Goal: Information Seeking & Learning: Learn about a topic

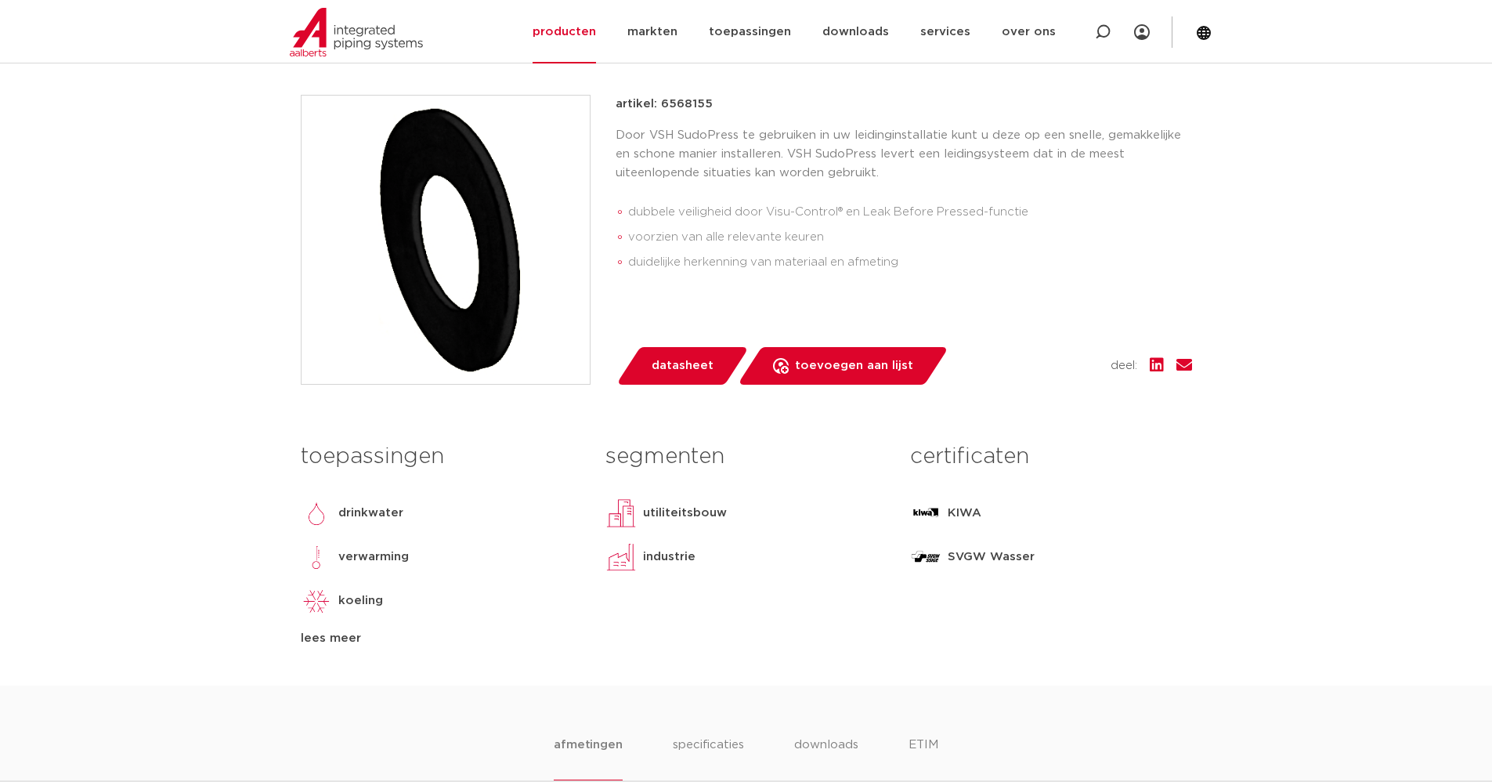
scroll to position [392, 0]
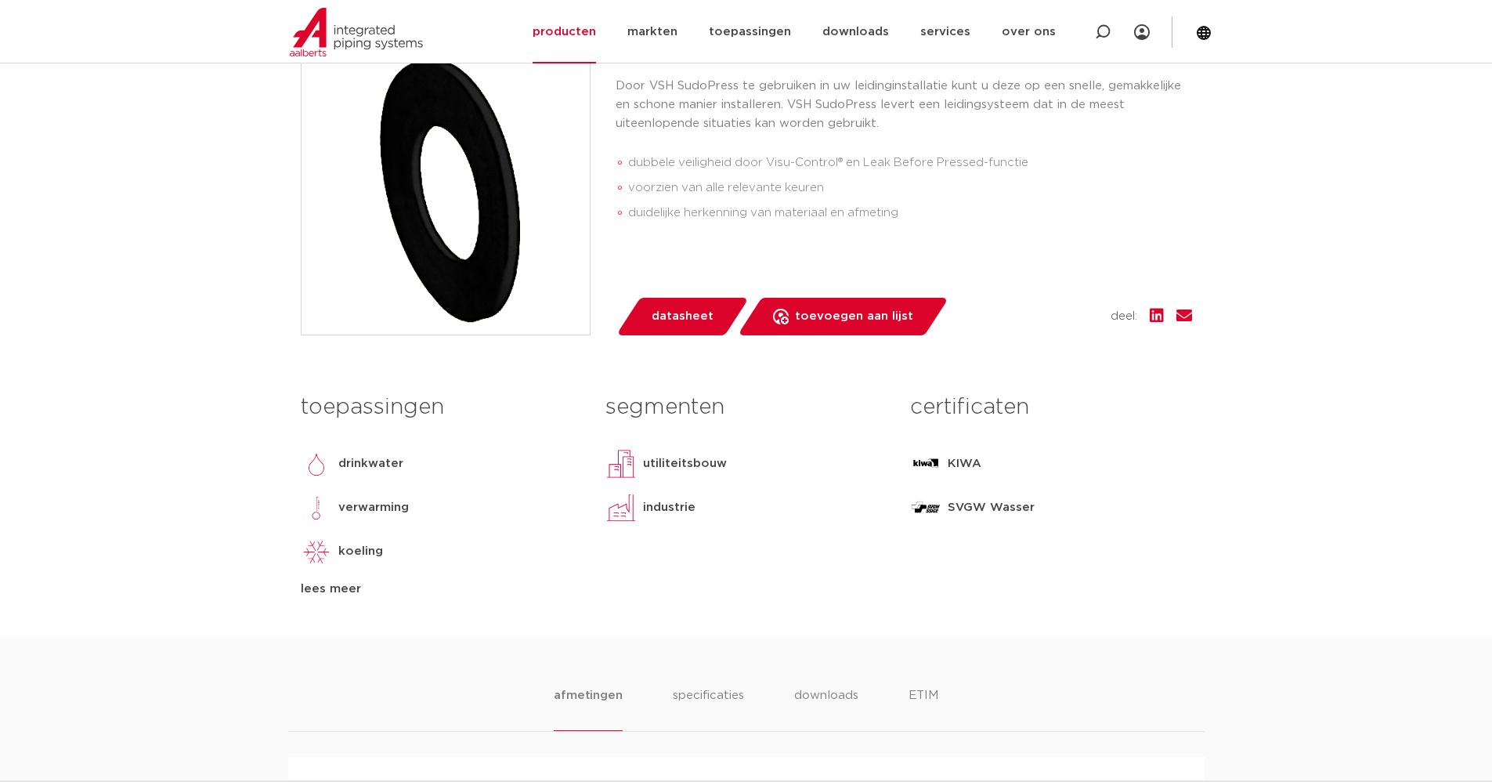
click at [374, 507] on p "verwarming" at bounding box center [373, 507] width 71 height 19
click at [320, 594] on div "lees meer" at bounding box center [441, 589] width 281 height 19
click at [365, 507] on p "verwarming" at bounding box center [373, 507] width 71 height 19
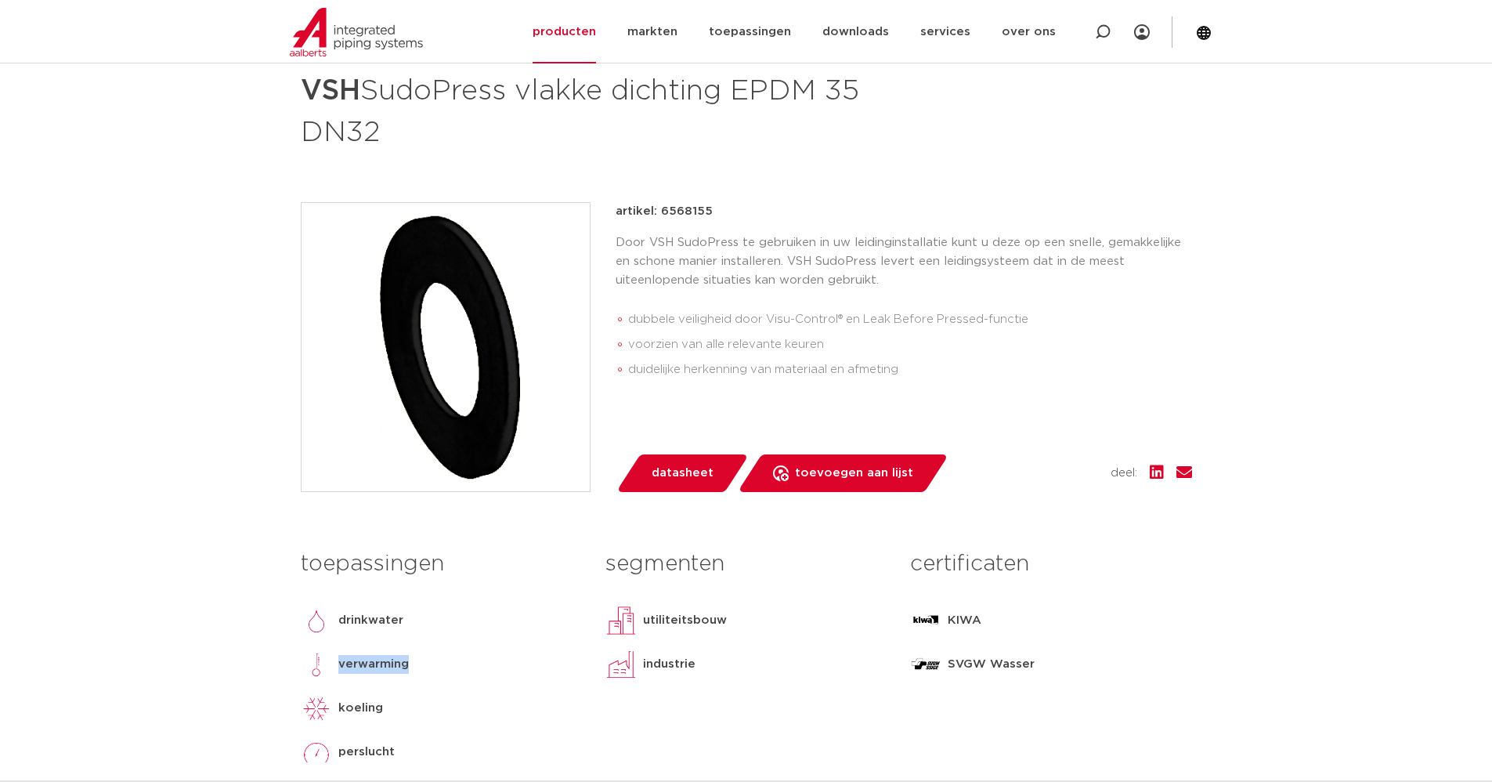
scroll to position [0, 0]
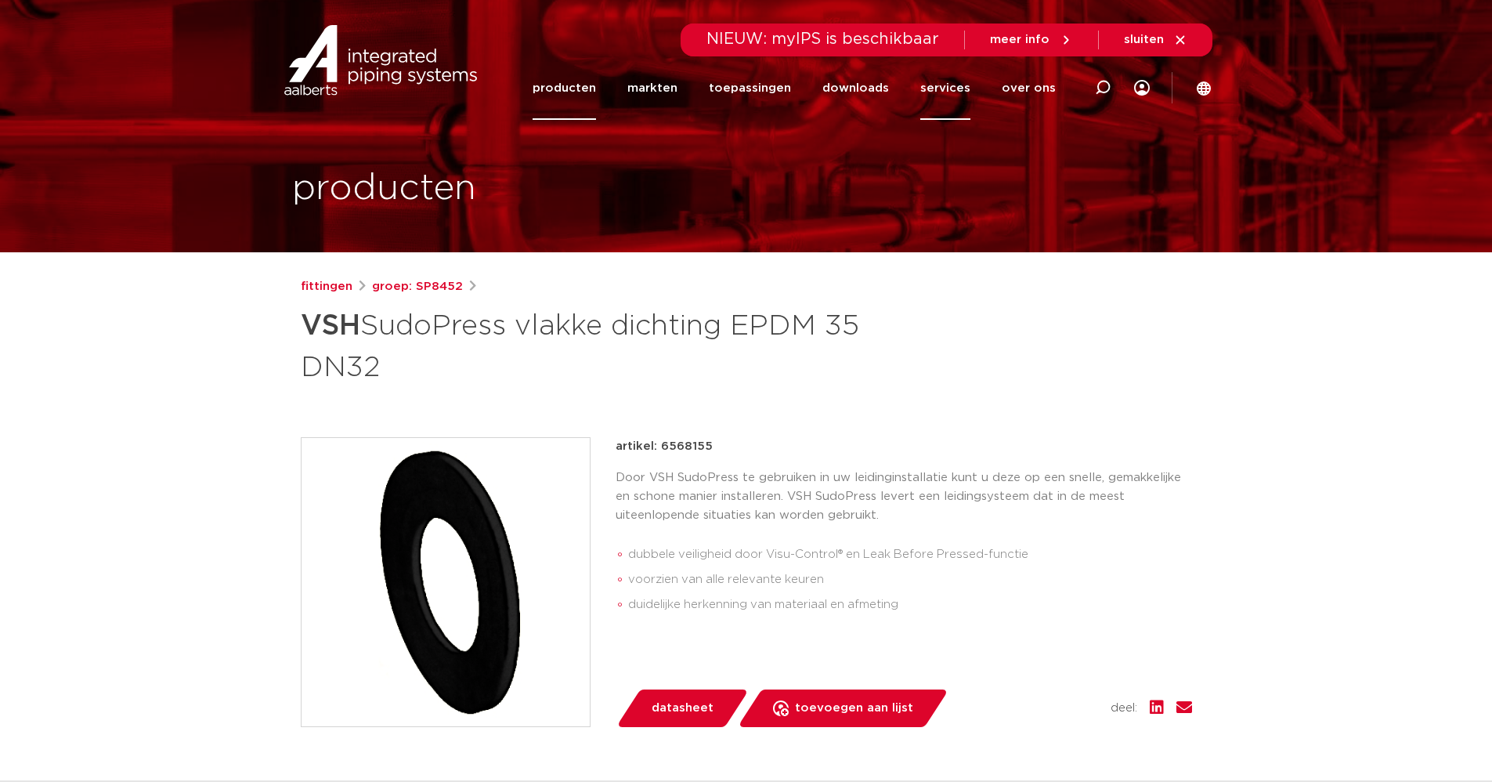
click at [959, 91] on link "services" at bounding box center [945, 87] width 50 height 63
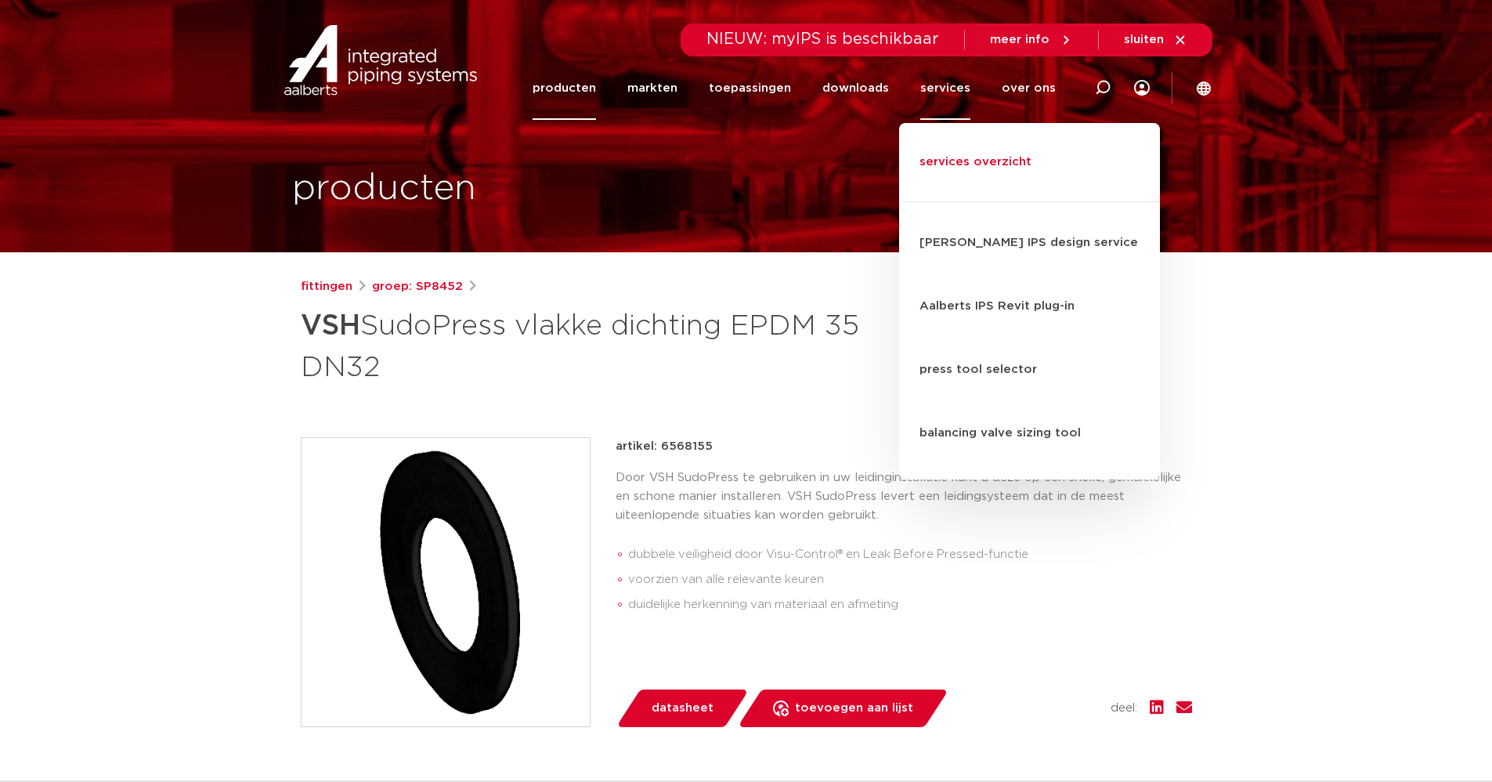
click at [976, 148] on link "services overzicht" at bounding box center [1029, 170] width 261 height 63
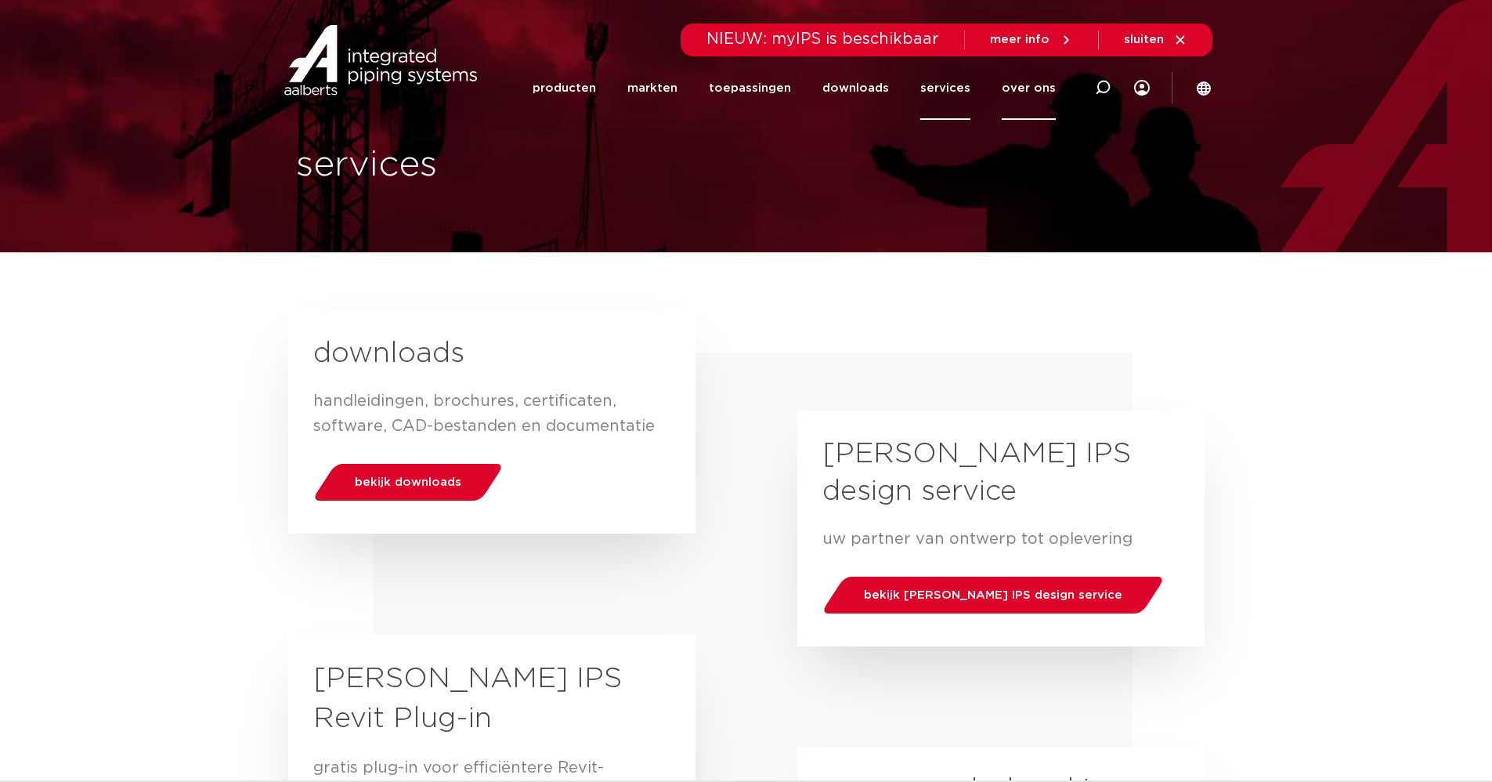
click at [1044, 86] on link "over ons" at bounding box center [1029, 87] width 54 height 63
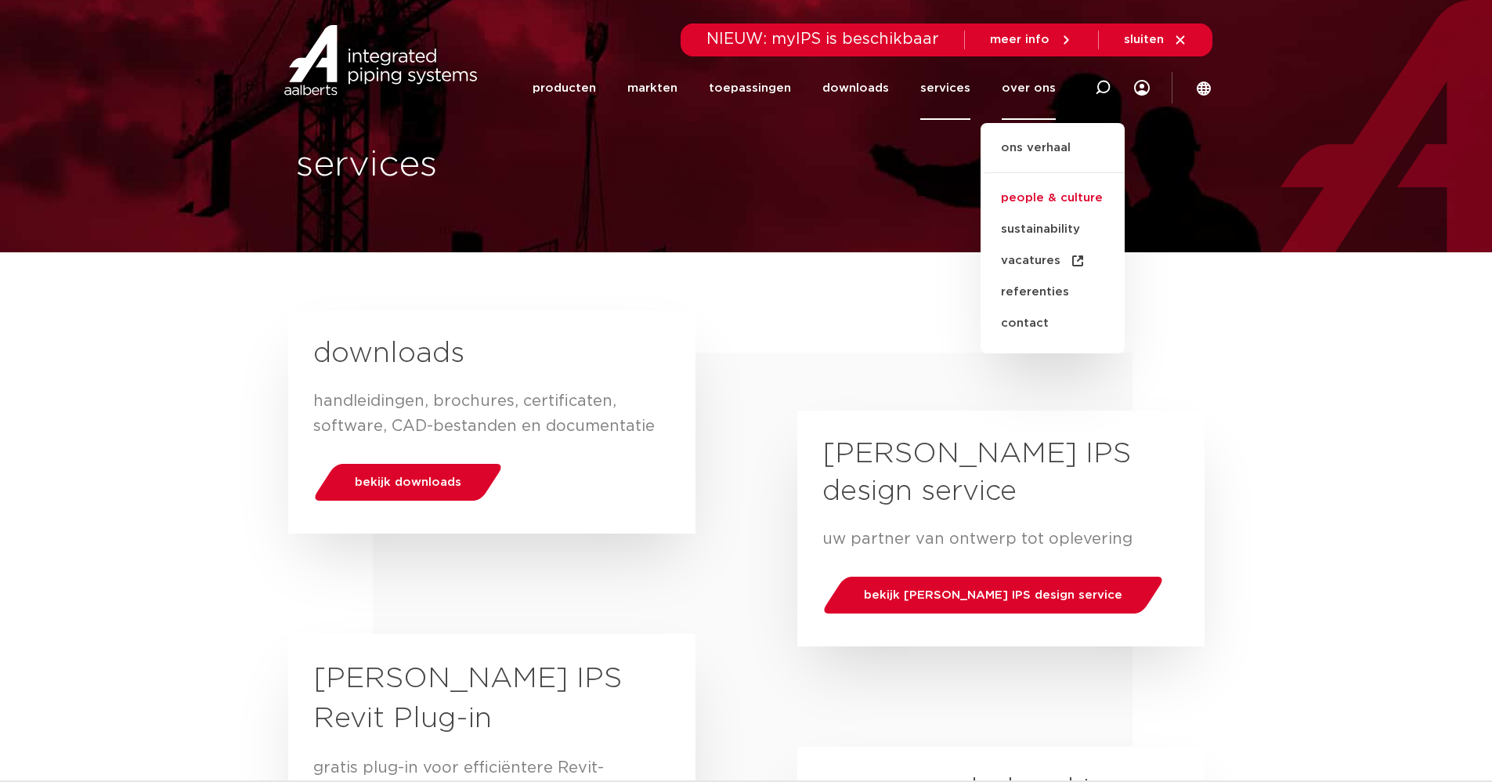
click at [1043, 197] on link "people & culture" at bounding box center [1053, 198] width 144 height 31
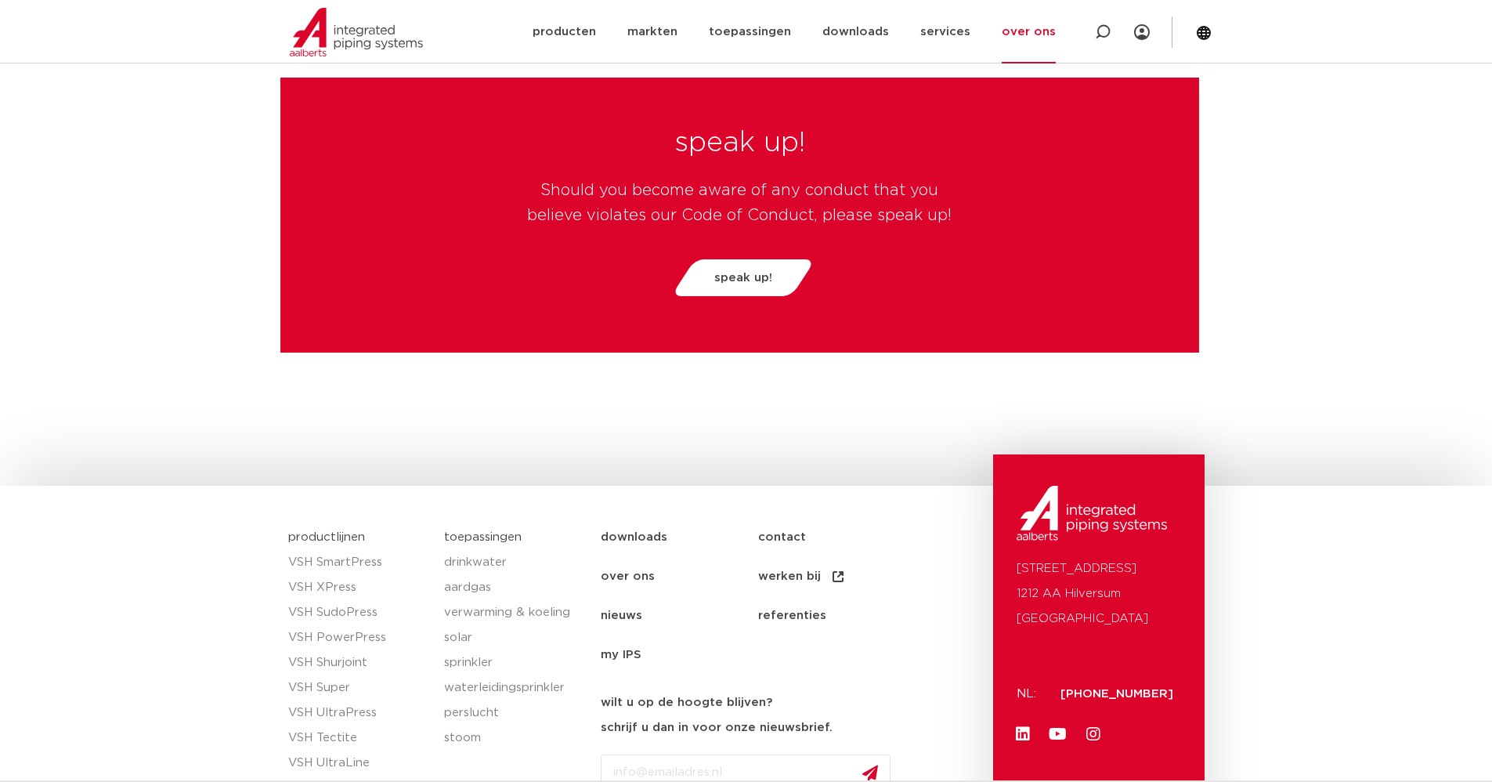
scroll to position [4059, 0]
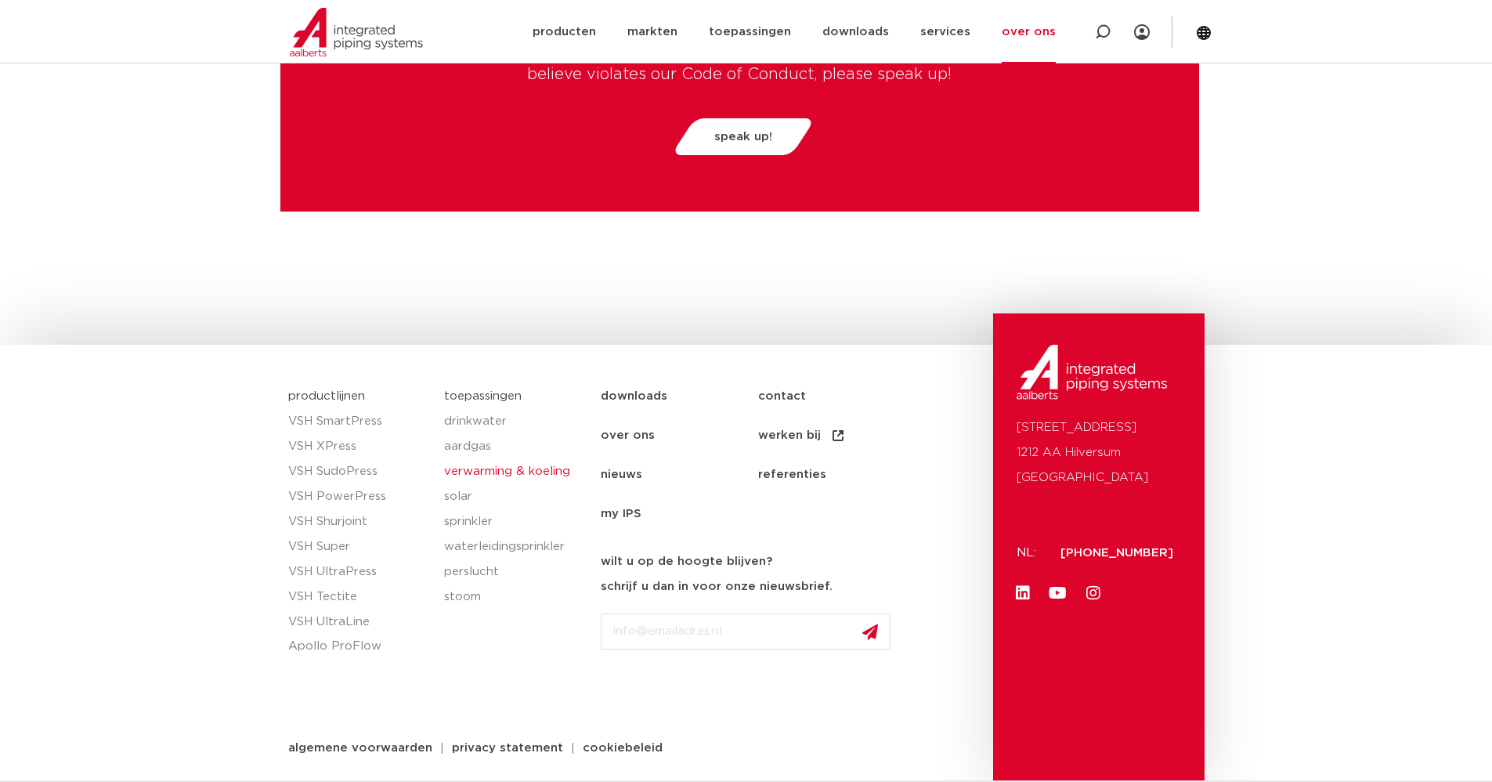
click at [511, 473] on link "verwarming & koeling" at bounding box center [514, 471] width 141 height 25
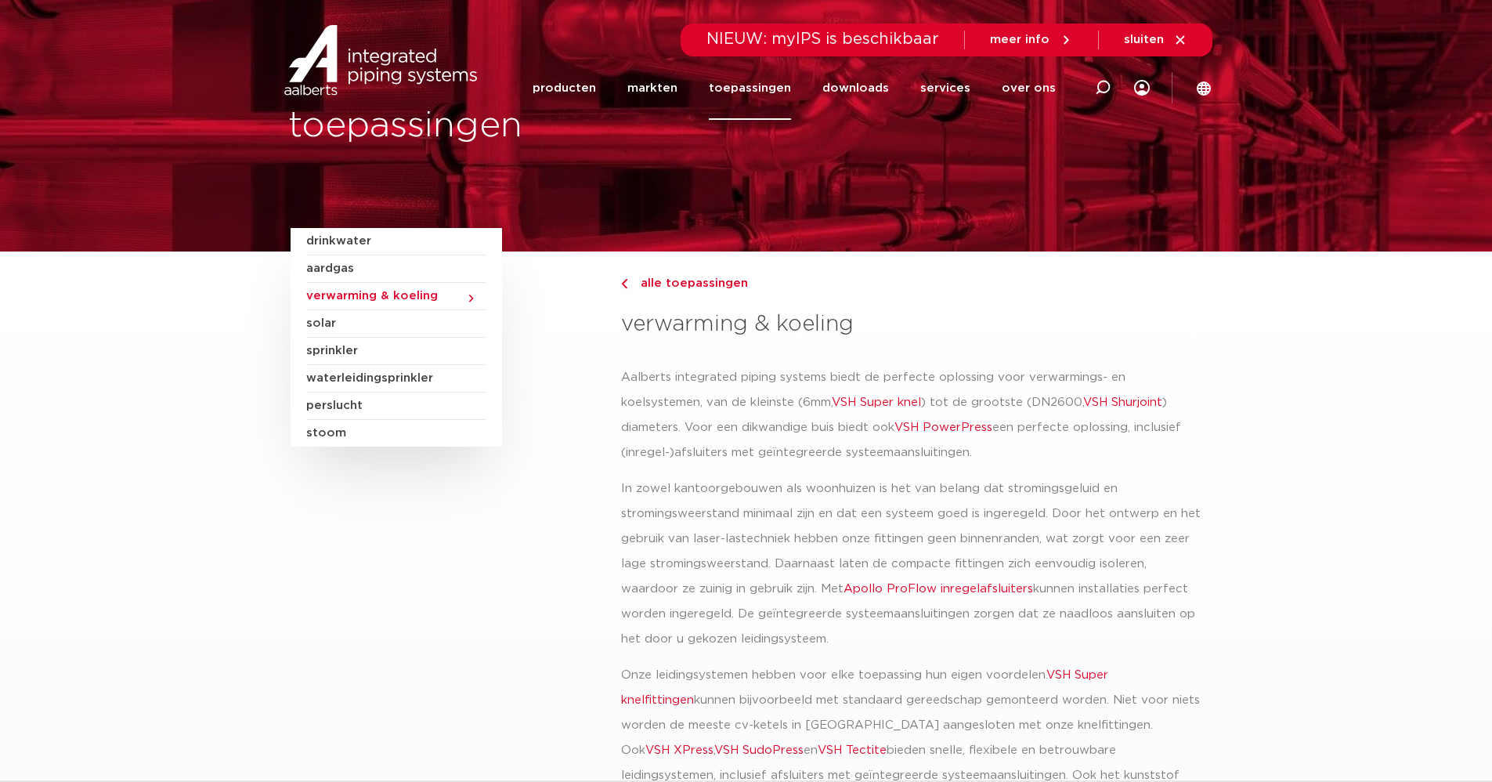
click at [1151, 42] on span "sluiten" at bounding box center [1144, 40] width 40 height 12
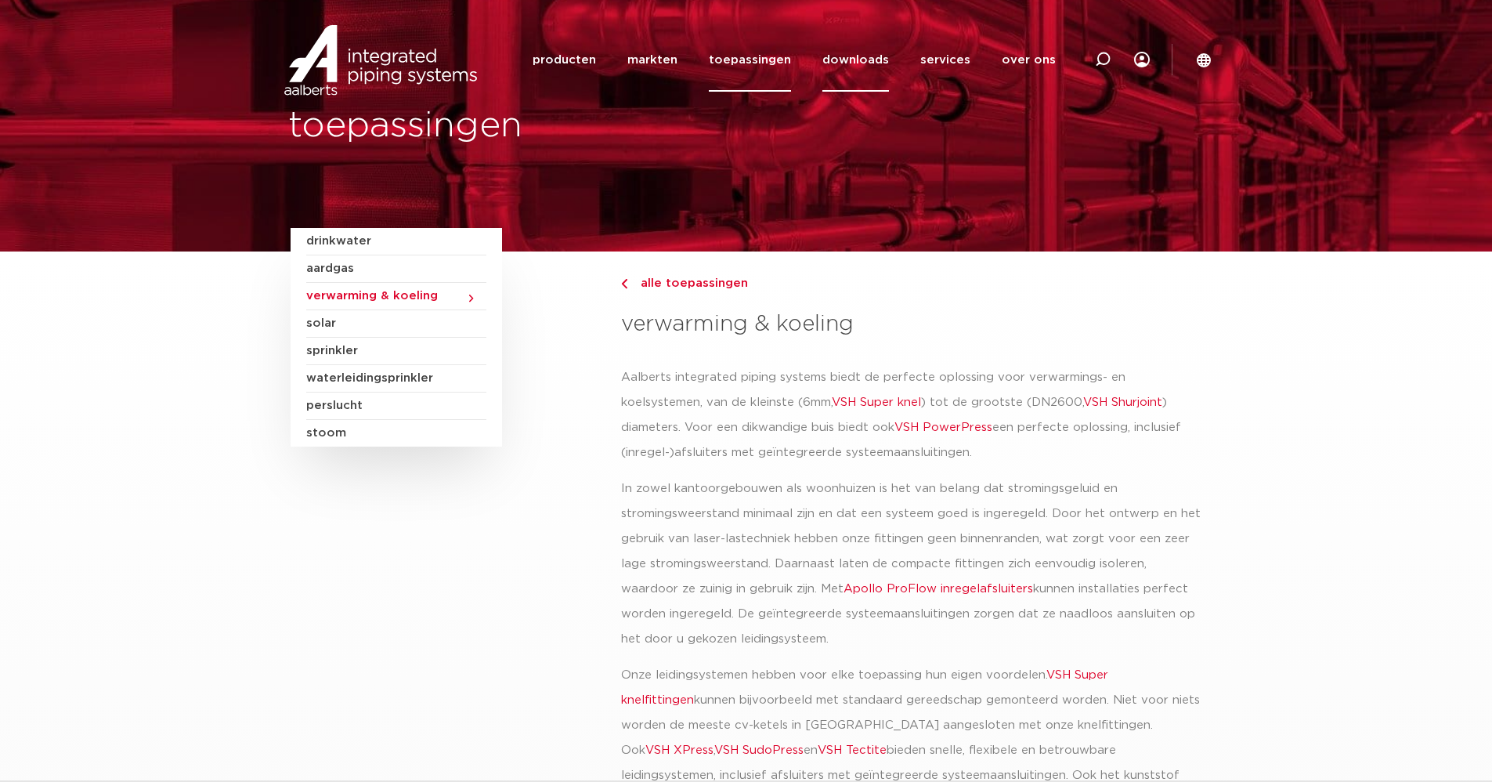
click at [869, 63] on link "downloads" at bounding box center [856, 59] width 67 height 63
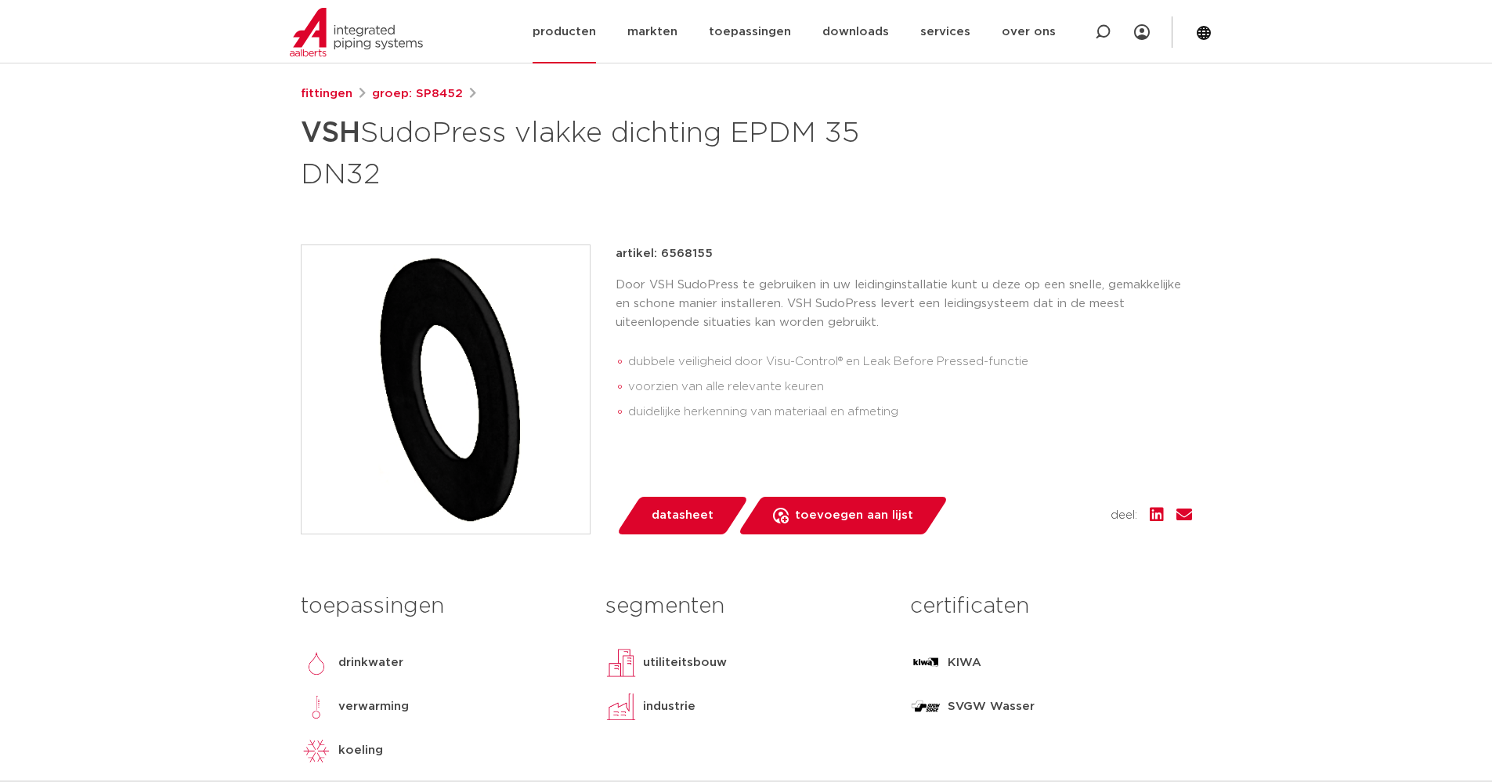
scroll to position [157, 0]
